Goal: Task Accomplishment & Management: Use online tool/utility

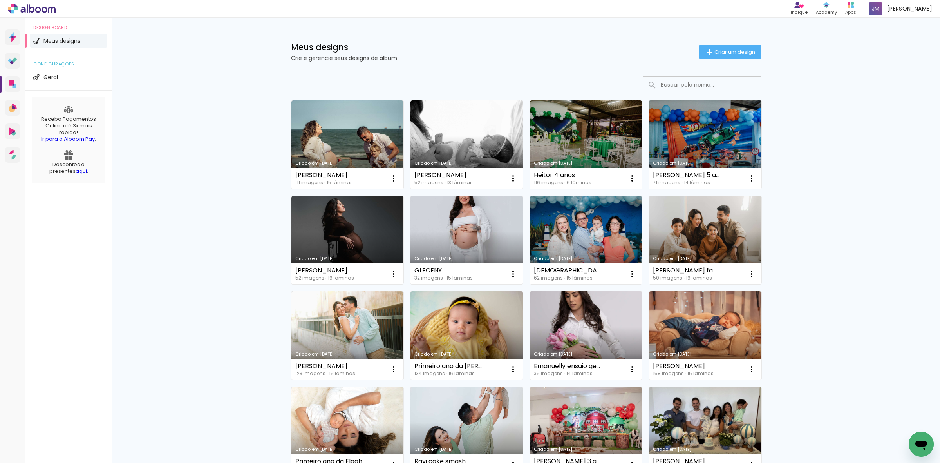
click at [687, 159] on link "Criado em [DATE]" at bounding box center [705, 144] width 112 height 89
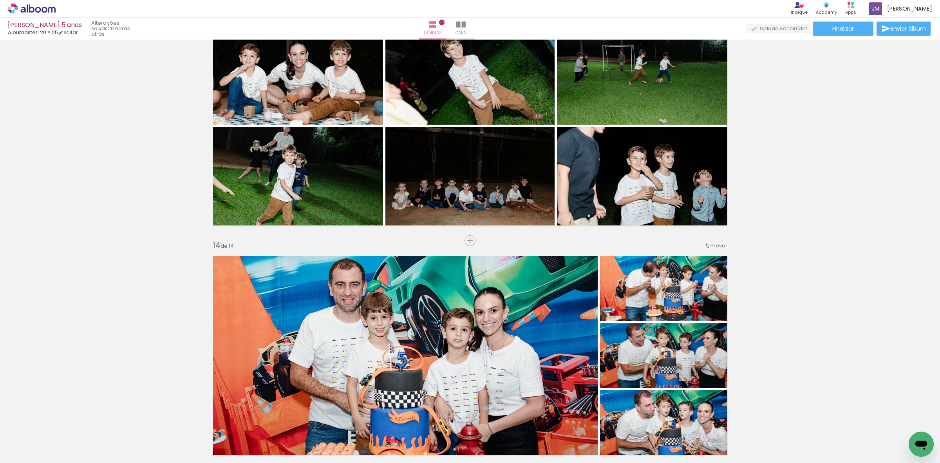
scroll to position [3037, 0]
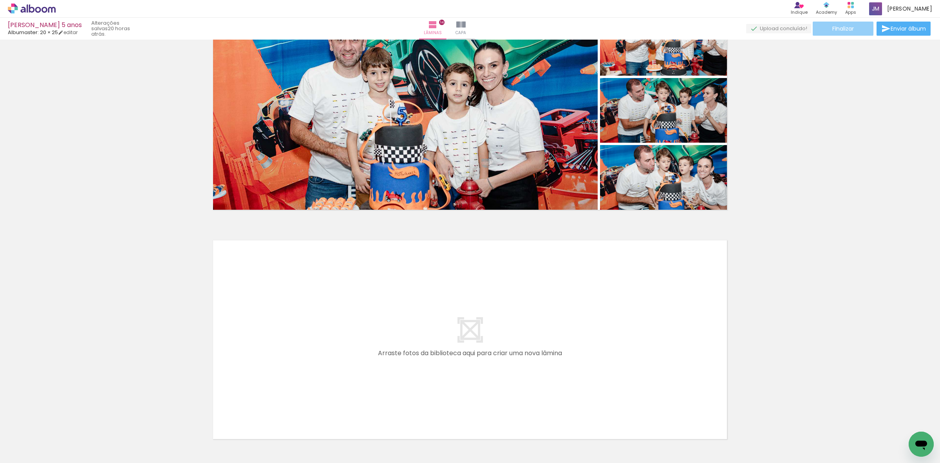
click at [834, 27] on span "Finalizar" at bounding box center [844, 28] width 22 height 5
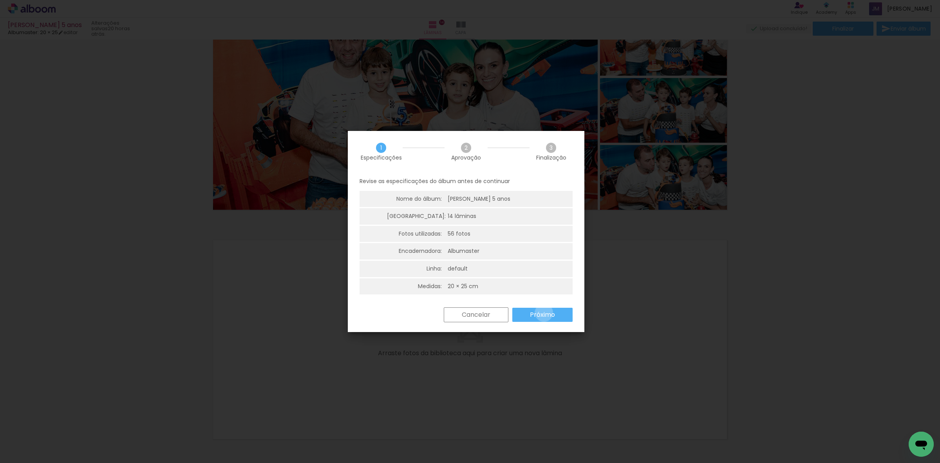
click at [0, 0] on slot "Próximo" at bounding box center [0, 0] width 0 height 0
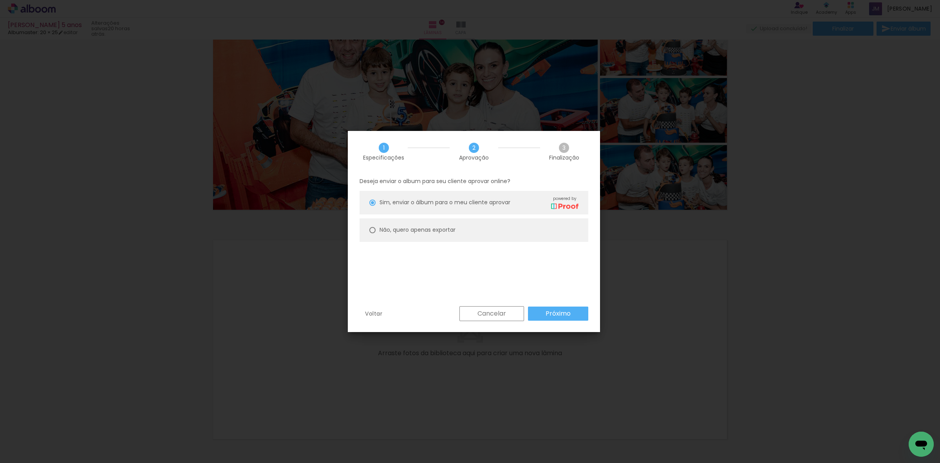
click at [545, 314] on paper-button "Próximo" at bounding box center [558, 313] width 60 height 14
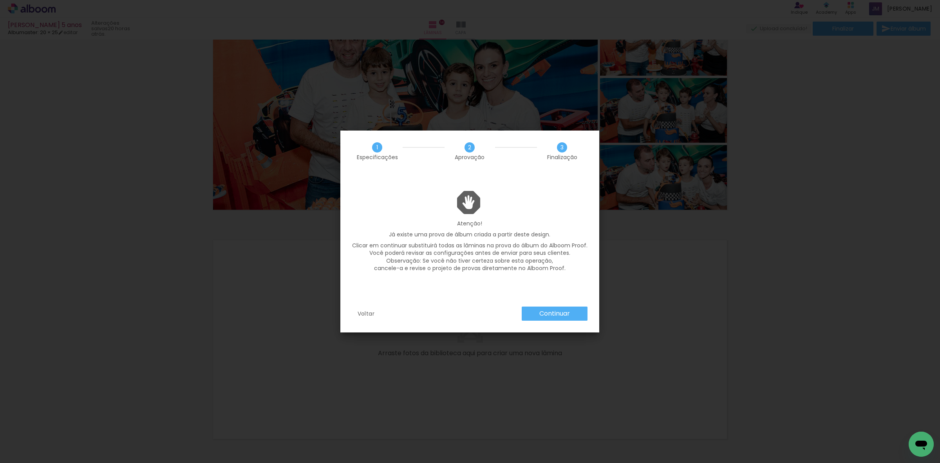
click at [0, 0] on slot "Continuar" at bounding box center [0, 0] width 0 height 0
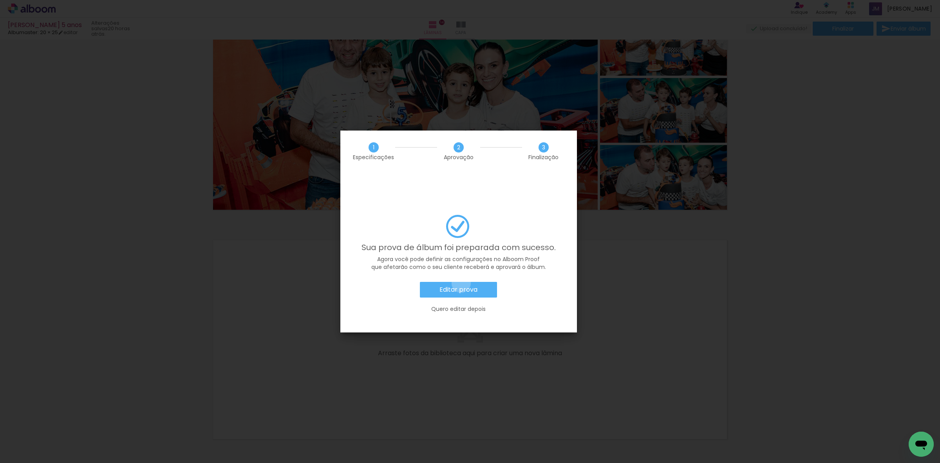
click at [462, 282] on paper-button "Editar prova" at bounding box center [458, 290] width 77 height 16
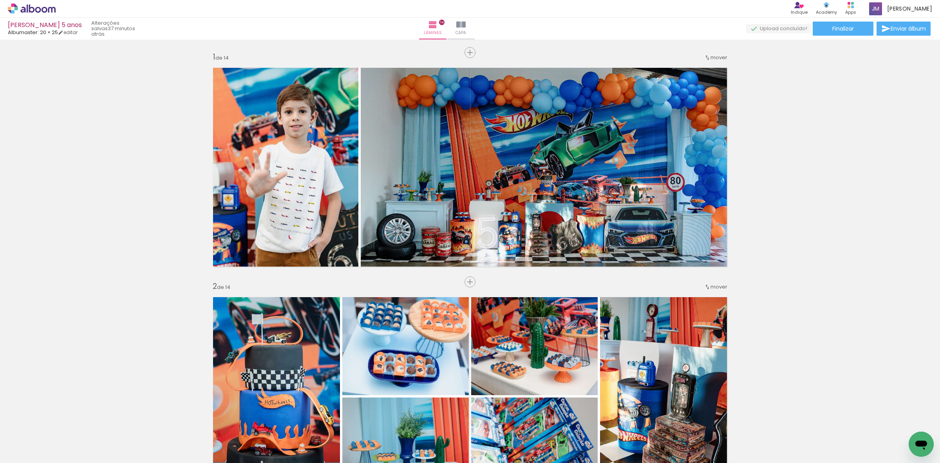
scroll to position [3037, 0]
